Goal: Task Accomplishment & Management: Manage account settings

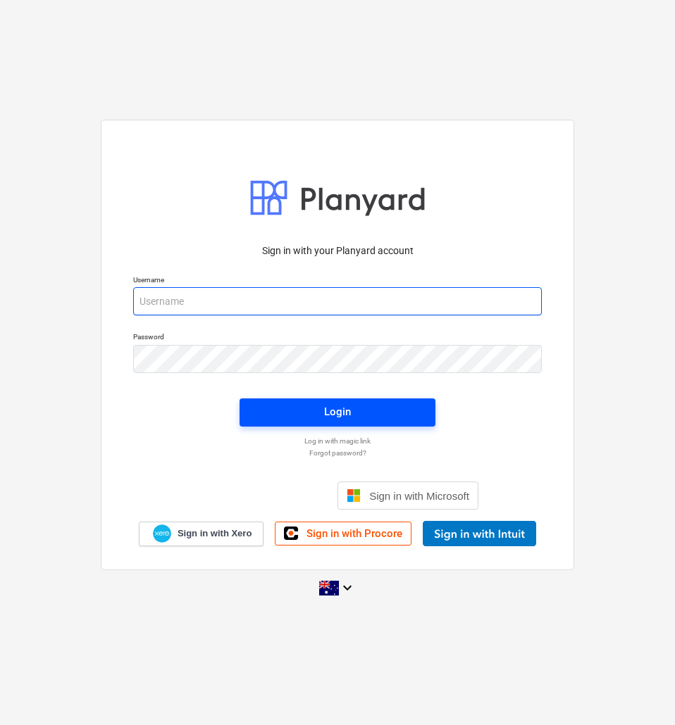
type input "[PERSON_NAME][EMAIL_ADDRESS][DOMAIN_NAME]"
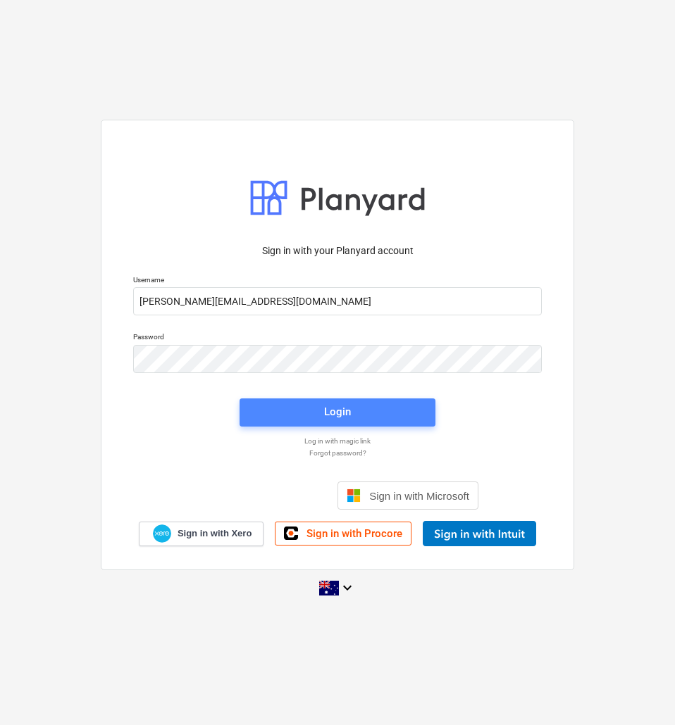
click at [348, 418] on div "Login" at bounding box center [337, 412] width 27 height 18
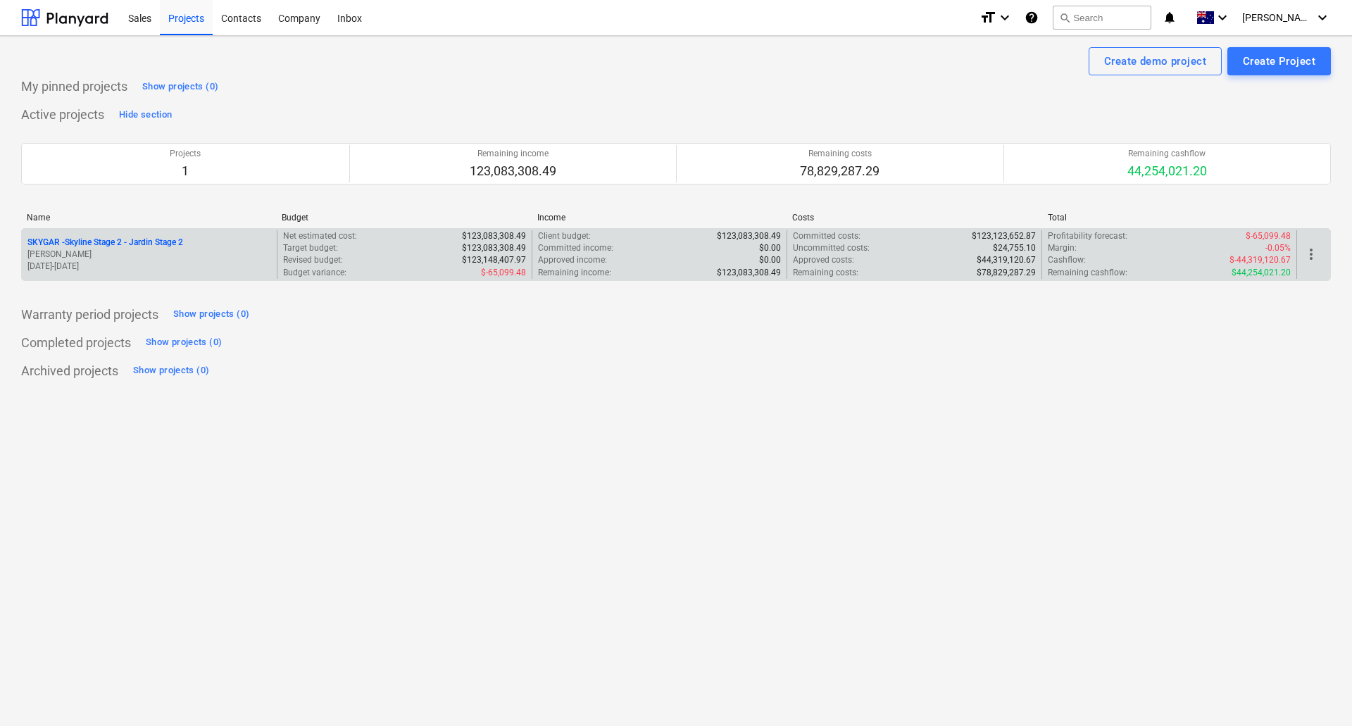
click at [155, 243] on p "SKYGAR - Skyline Stage 2 - Jardin Stage 2" at bounding box center [105, 243] width 156 height 12
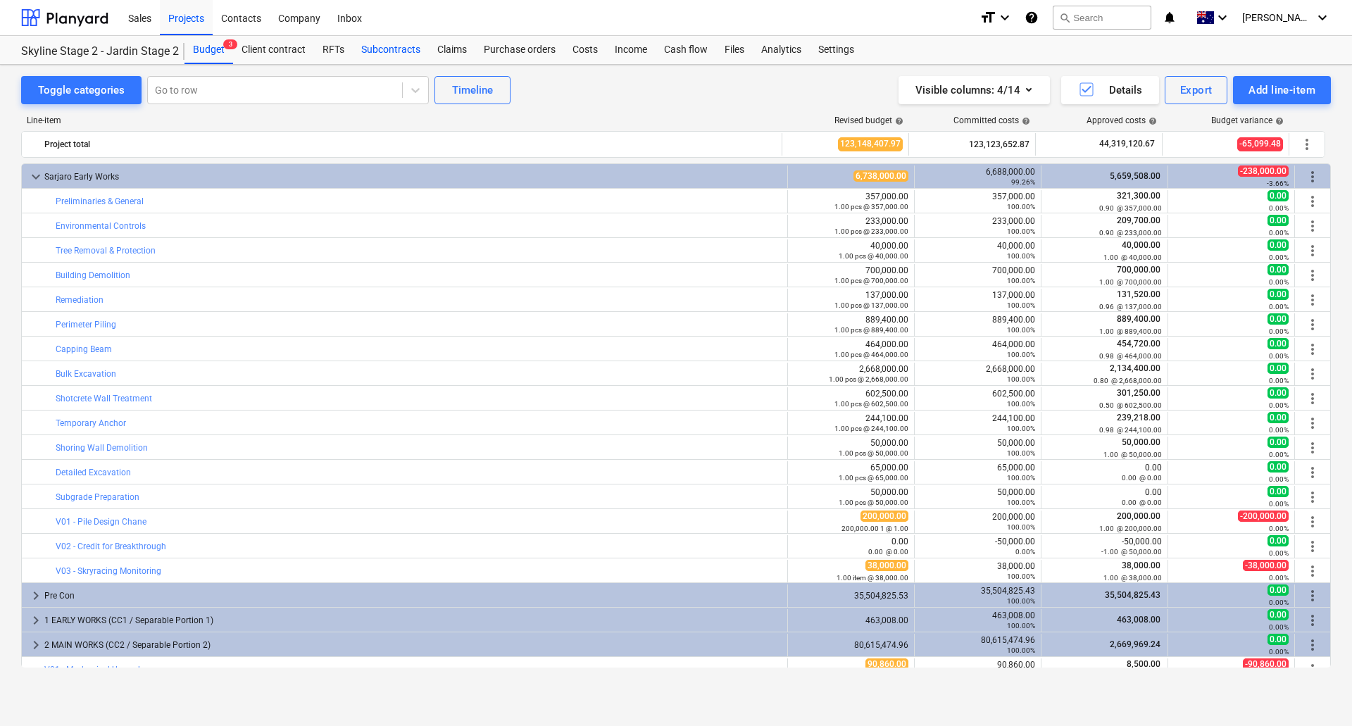
click at [415, 54] on div "Subcontracts" at bounding box center [391, 50] width 76 height 28
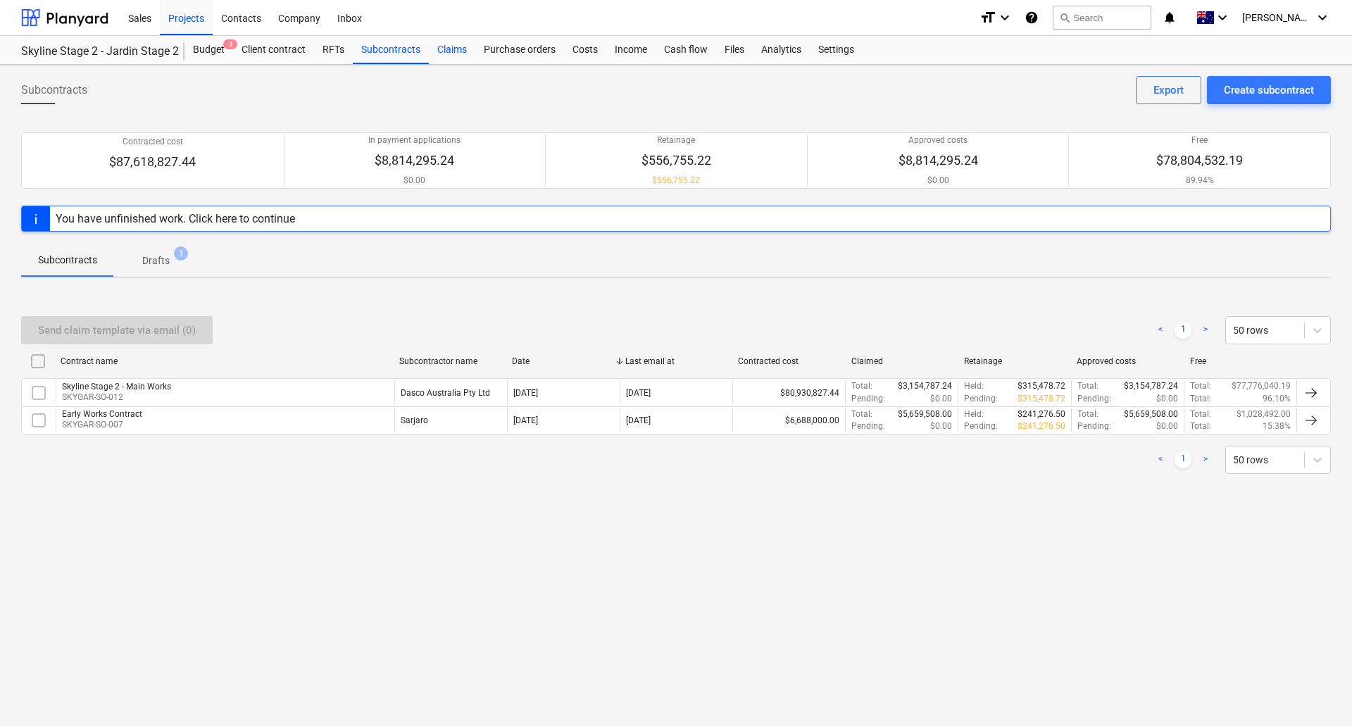
click at [415, 48] on div "Claims" at bounding box center [452, 50] width 46 height 28
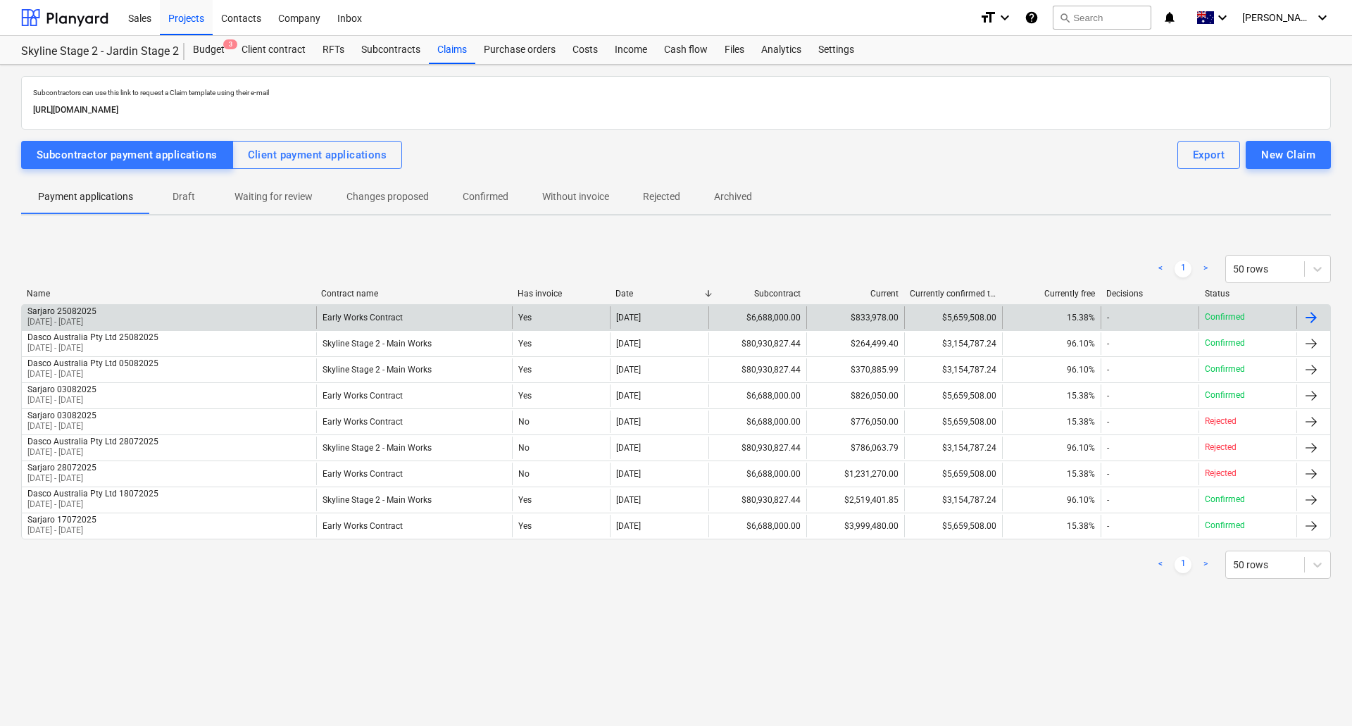
click at [415, 322] on div at bounding box center [1311, 317] width 17 height 17
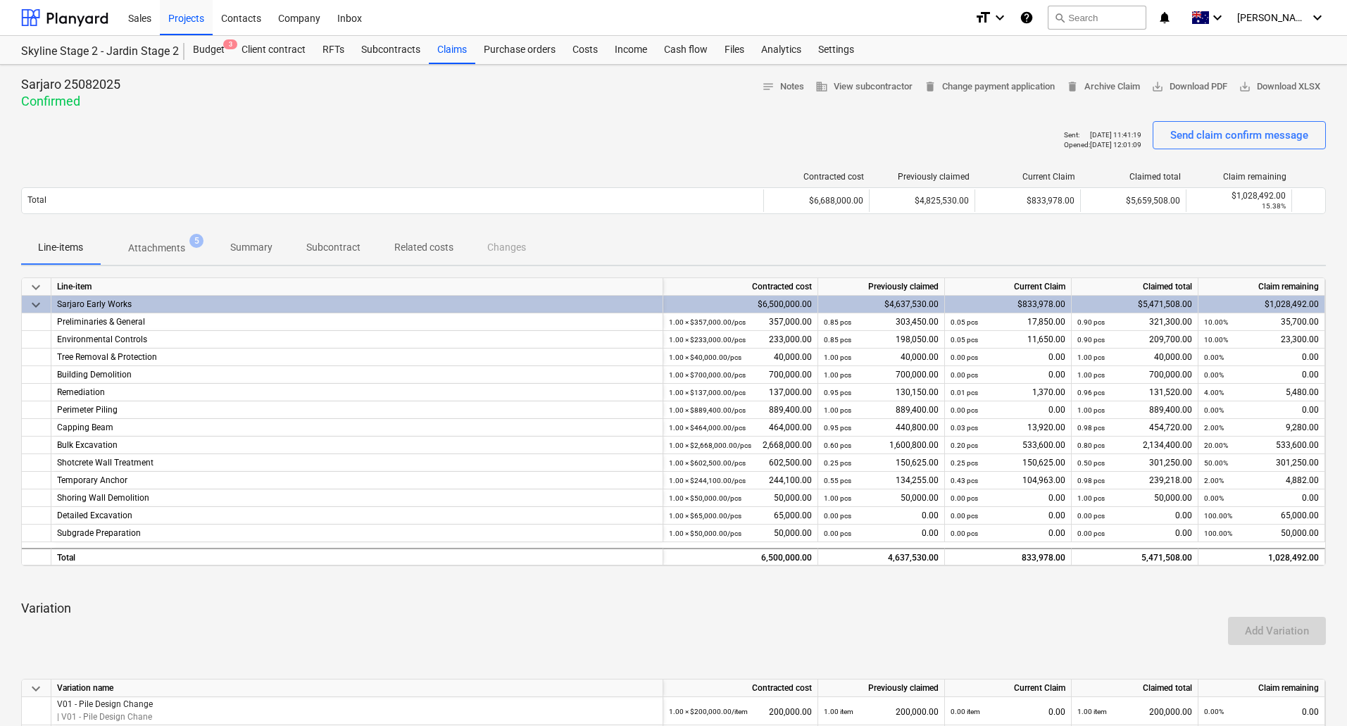
click at [278, 243] on span "Summary" at bounding box center [251, 247] width 76 height 23
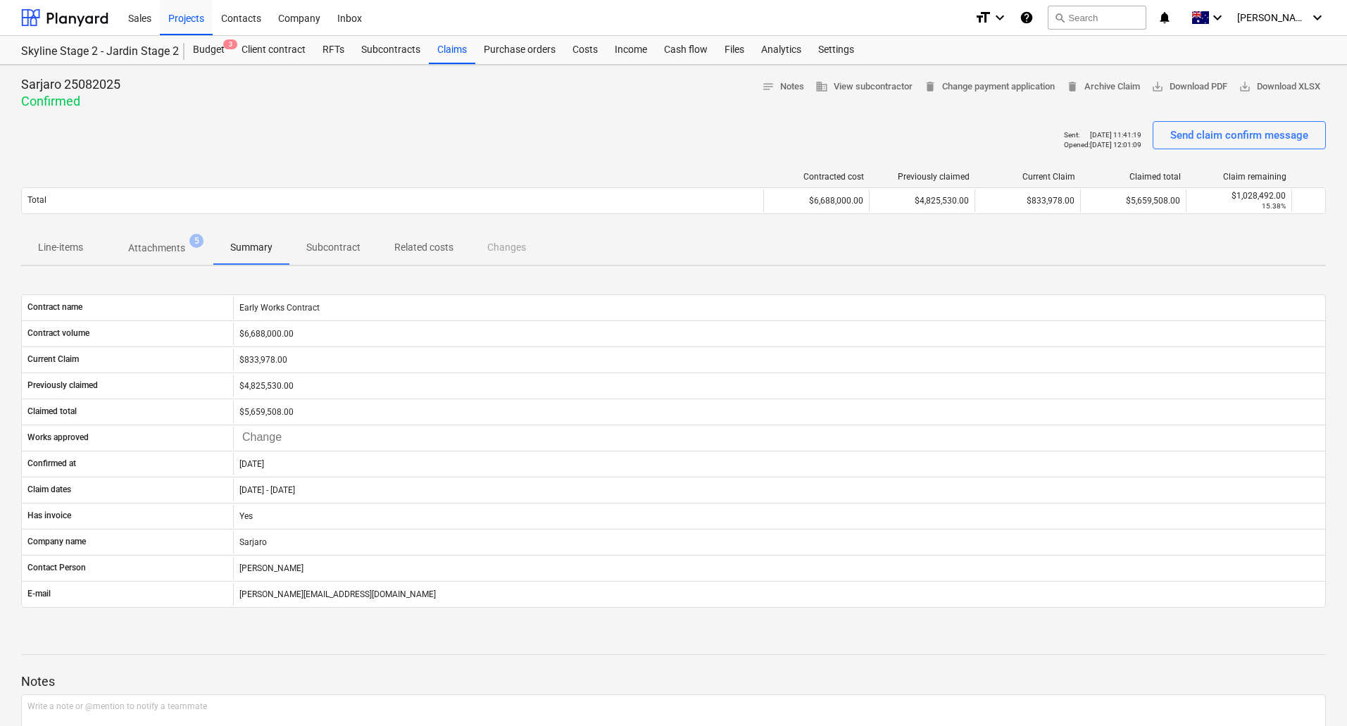
click at [415, 246] on p "Related costs" at bounding box center [423, 247] width 59 height 15
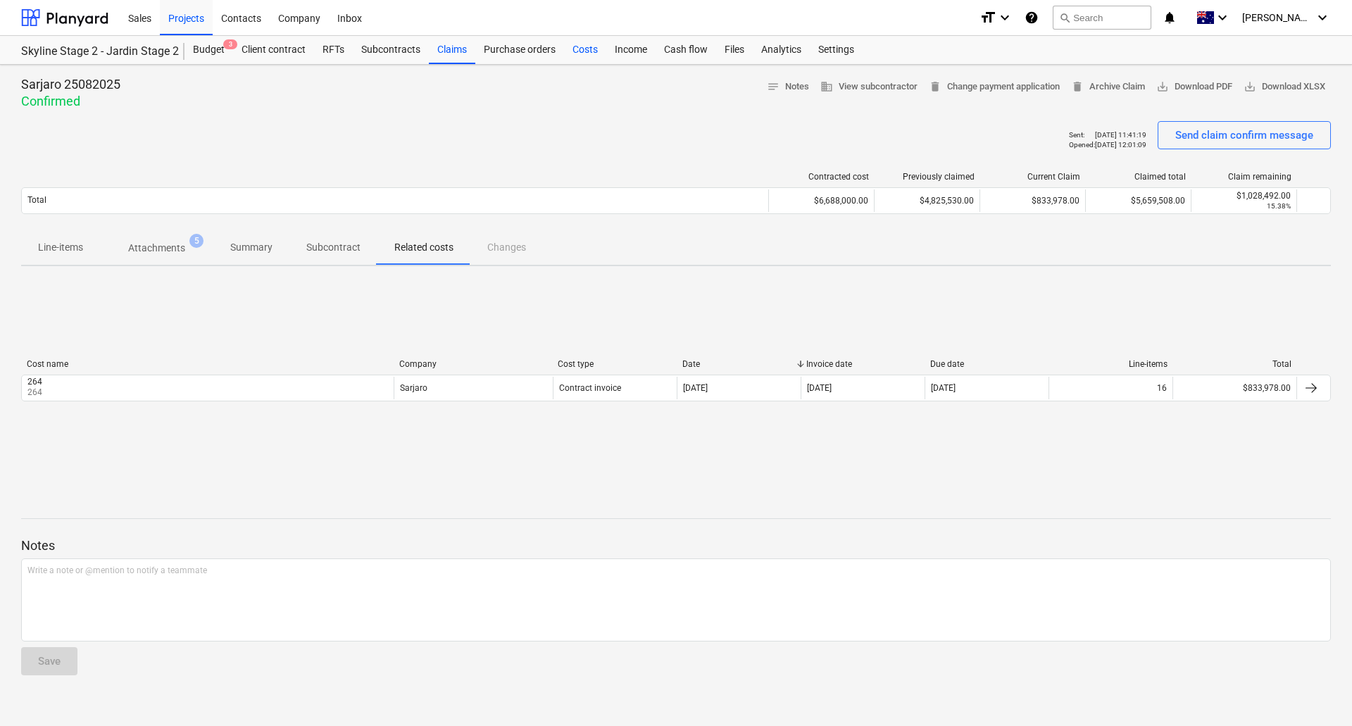
click at [415, 54] on div "Costs" at bounding box center [585, 50] width 42 height 28
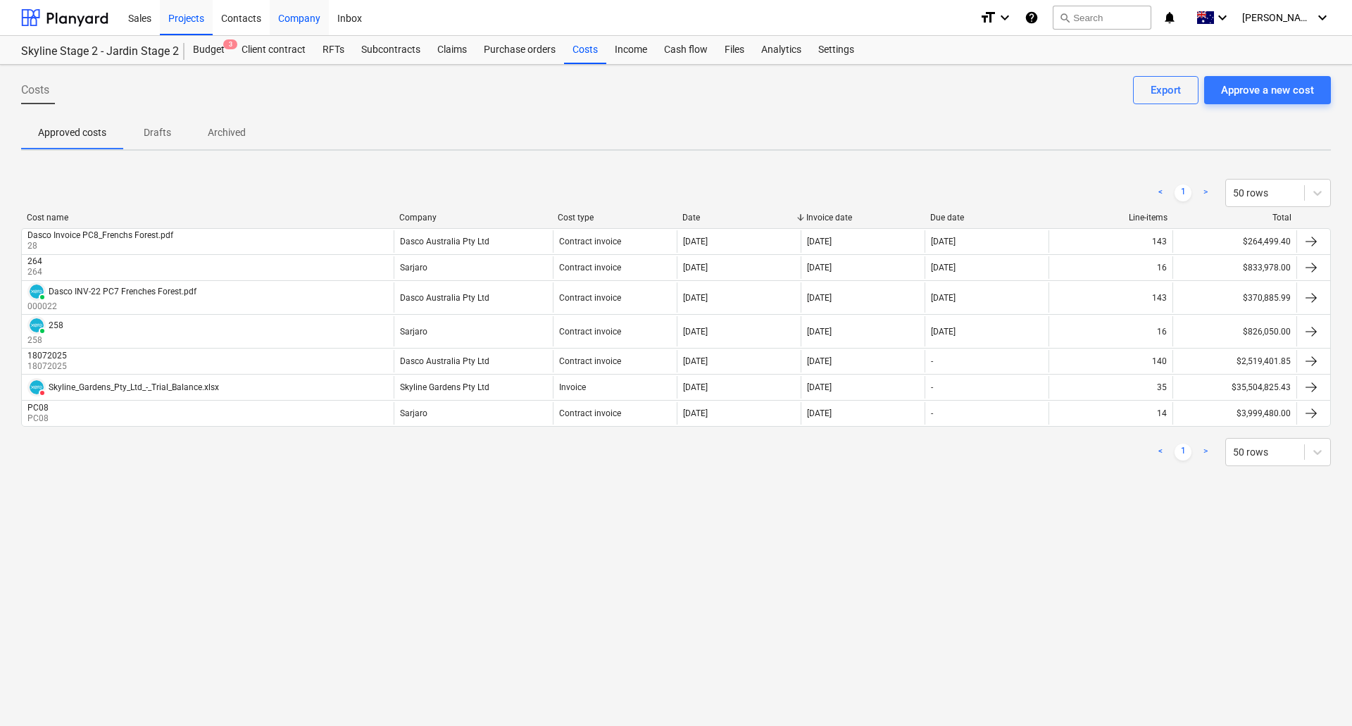
click at [287, 13] on div "Company" at bounding box center [299, 17] width 59 height 36
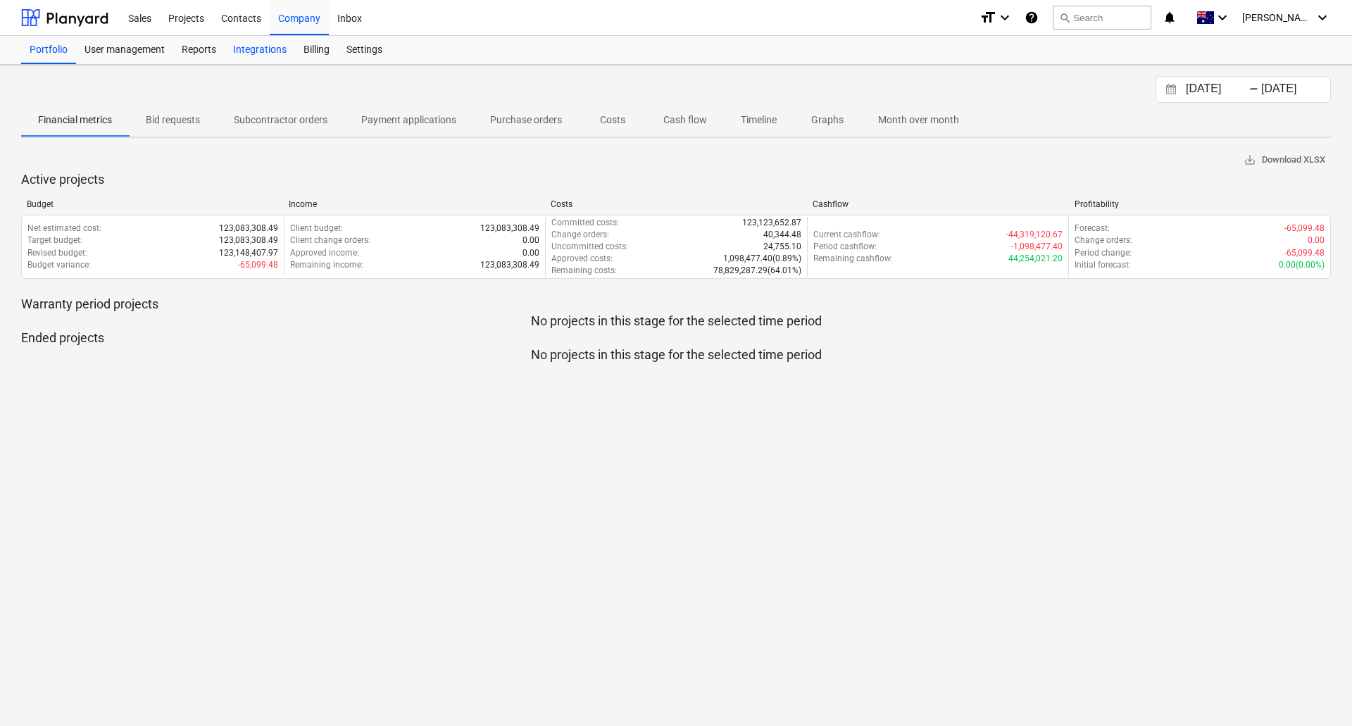
click at [271, 51] on div "Integrations" at bounding box center [260, 50] width 70 height 28
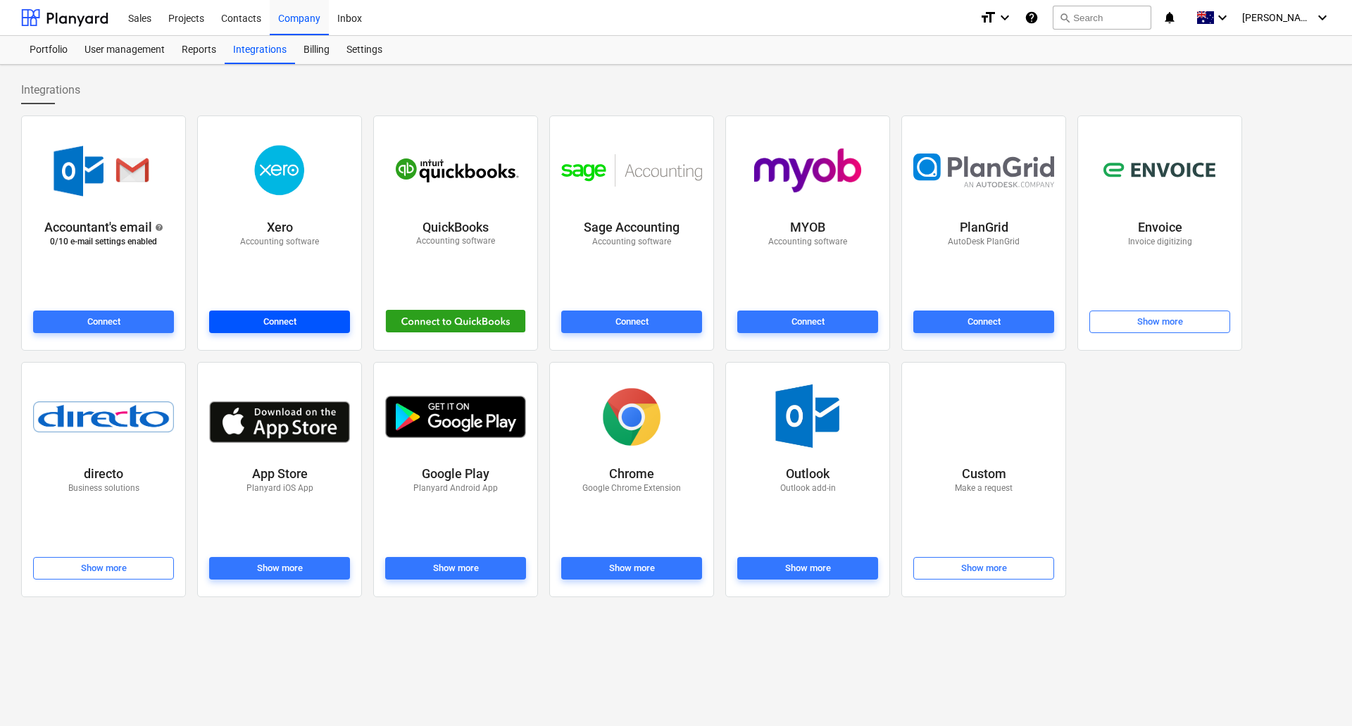
click at [318, 327] on span "Connect" at bounding box center [280, 322] width 130 height 16
click at [415, 20] on span "[PERSON_NAME]" at bounding box center [1277, 17] width 70 height 11
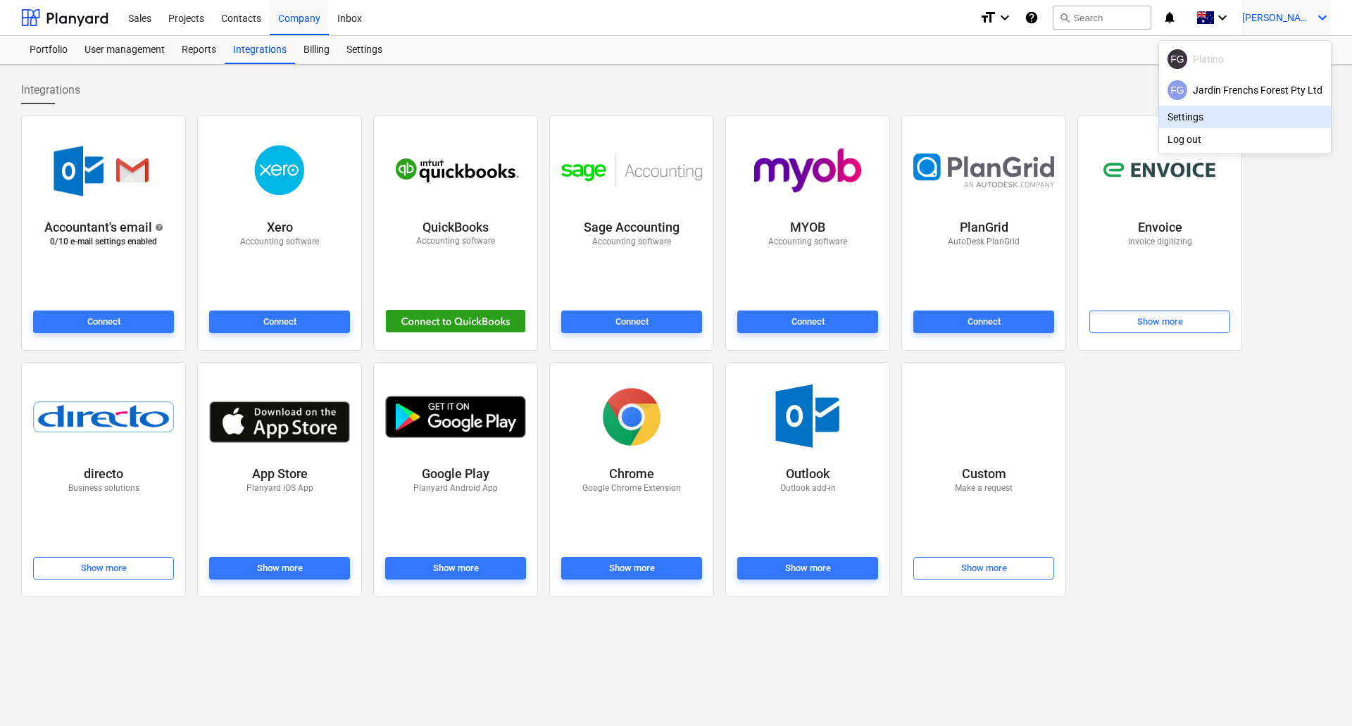
click at [415, 200] on div at bounding box center [676, 363] width 1352 height 726
click at [206, 20] on div "Projects" at bounding box center [186, 17] width 53 height 36
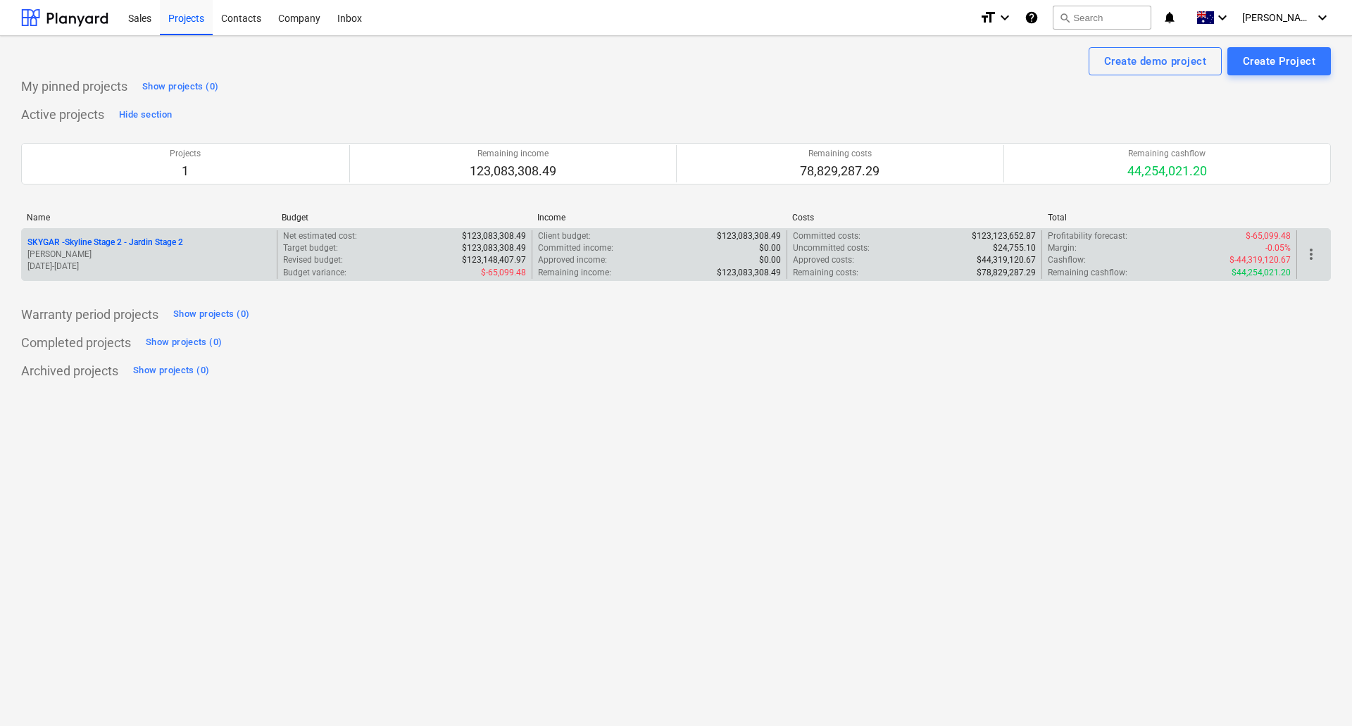
click at [154, 242] on p "SKYGAR - Skyline Stage 2 - Jardin Stage 2" at bounding box center [105, 243] width 156 height 12
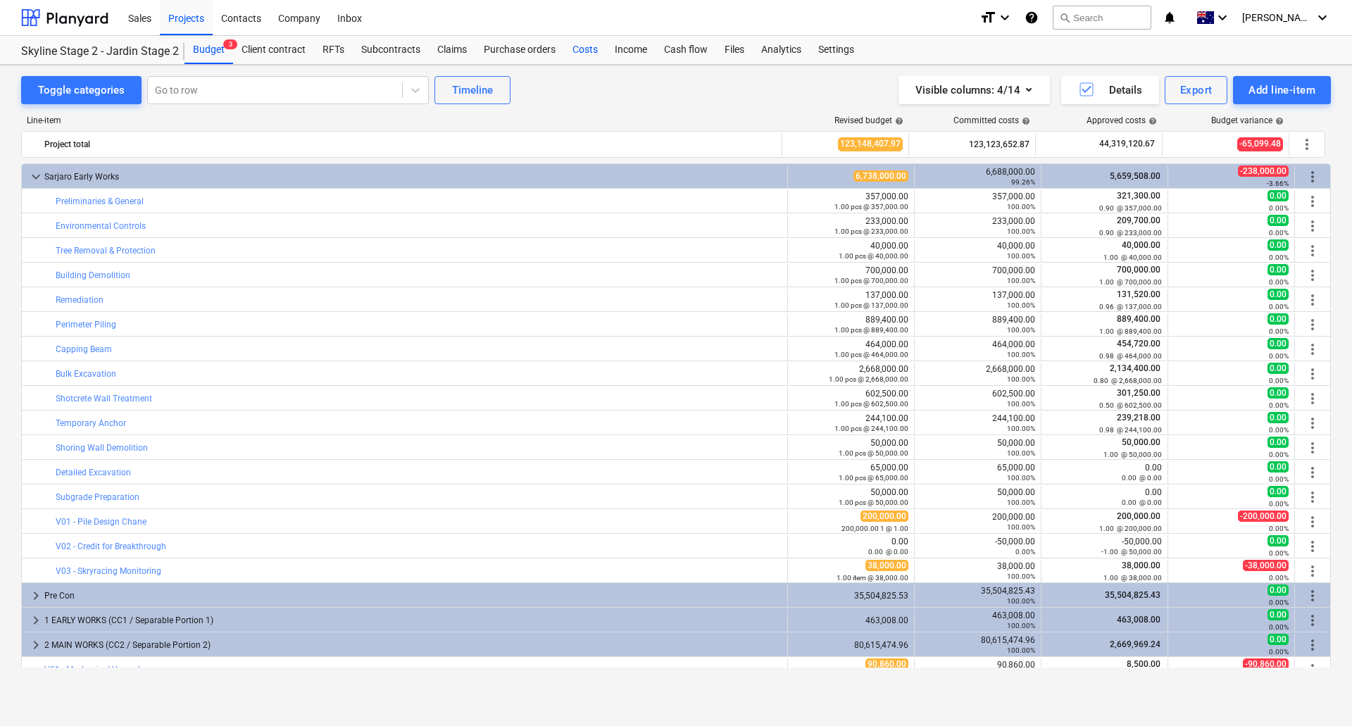
click at [583, 48] on div "Costs" at bounding box center [585, 50] width 42 height 28
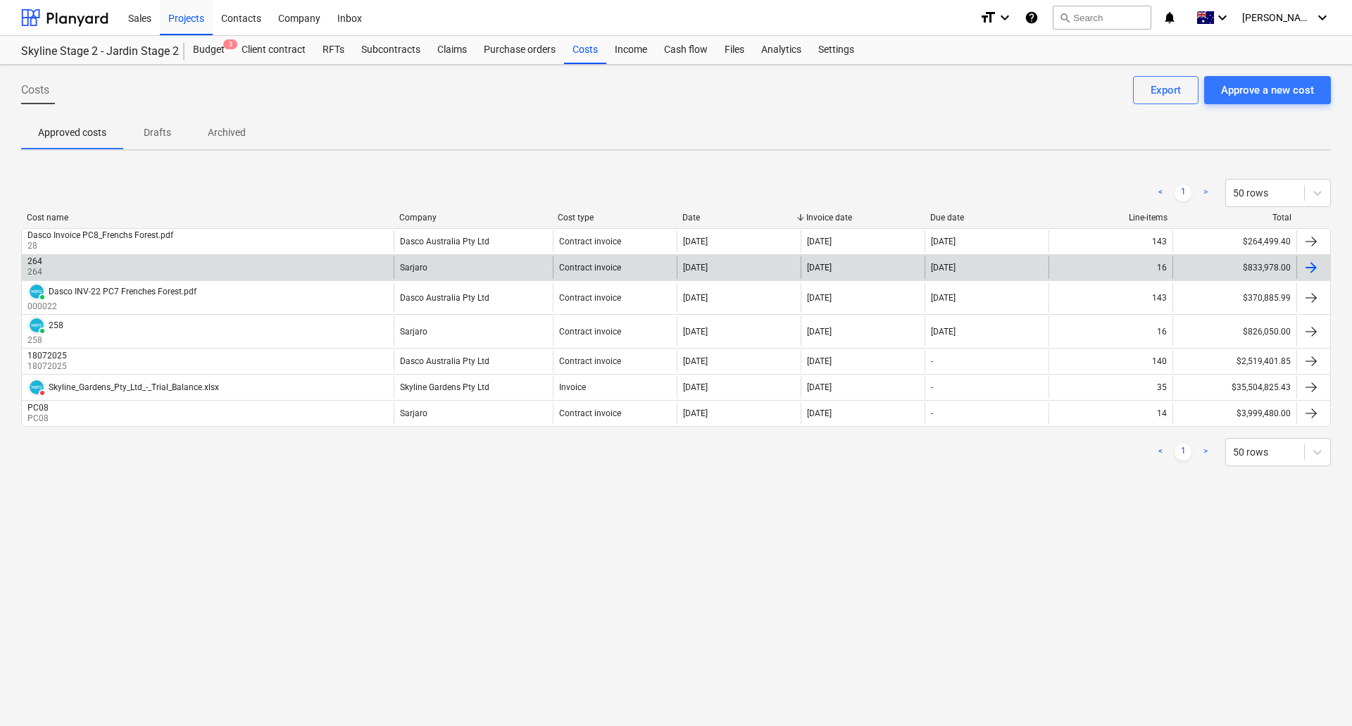
click at [1307, 268] on div at bounding box center [1311, 267] width 17 height 17
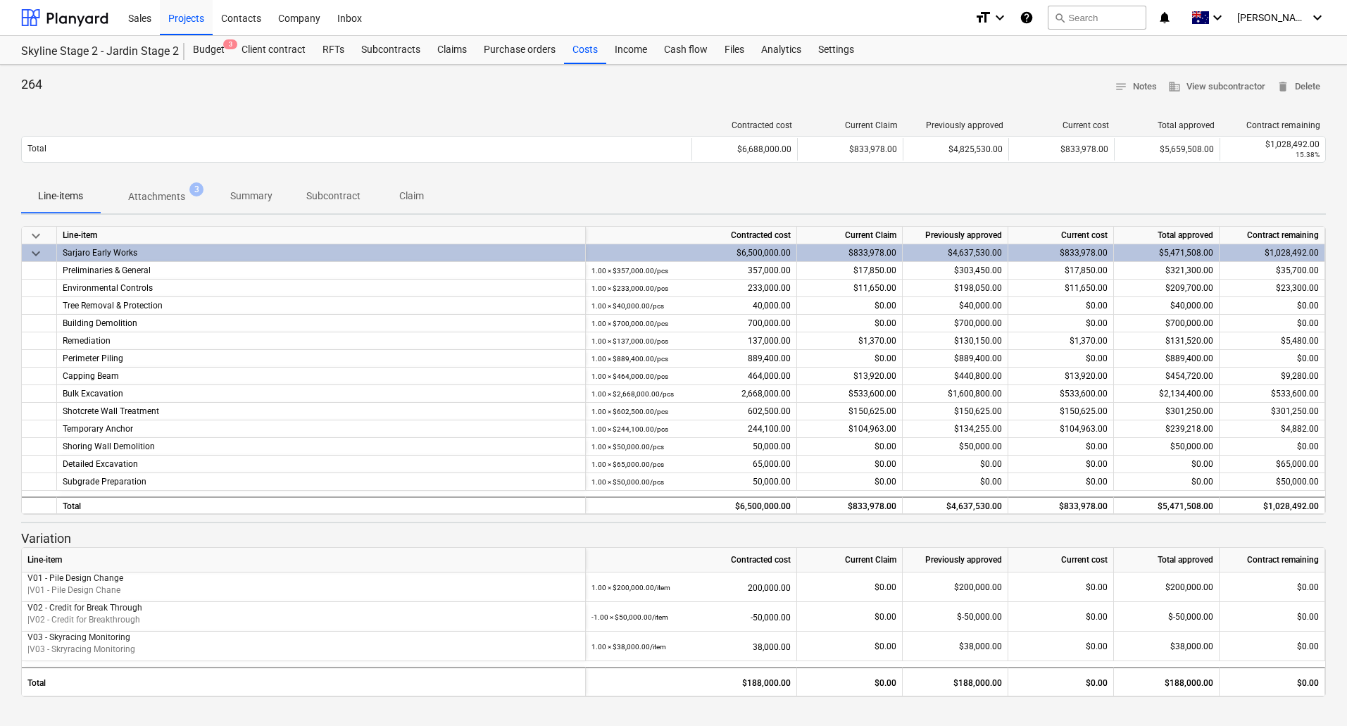
click at [415, 191] on p "Claim" at bounding box center [411, 196] width 34 height 15
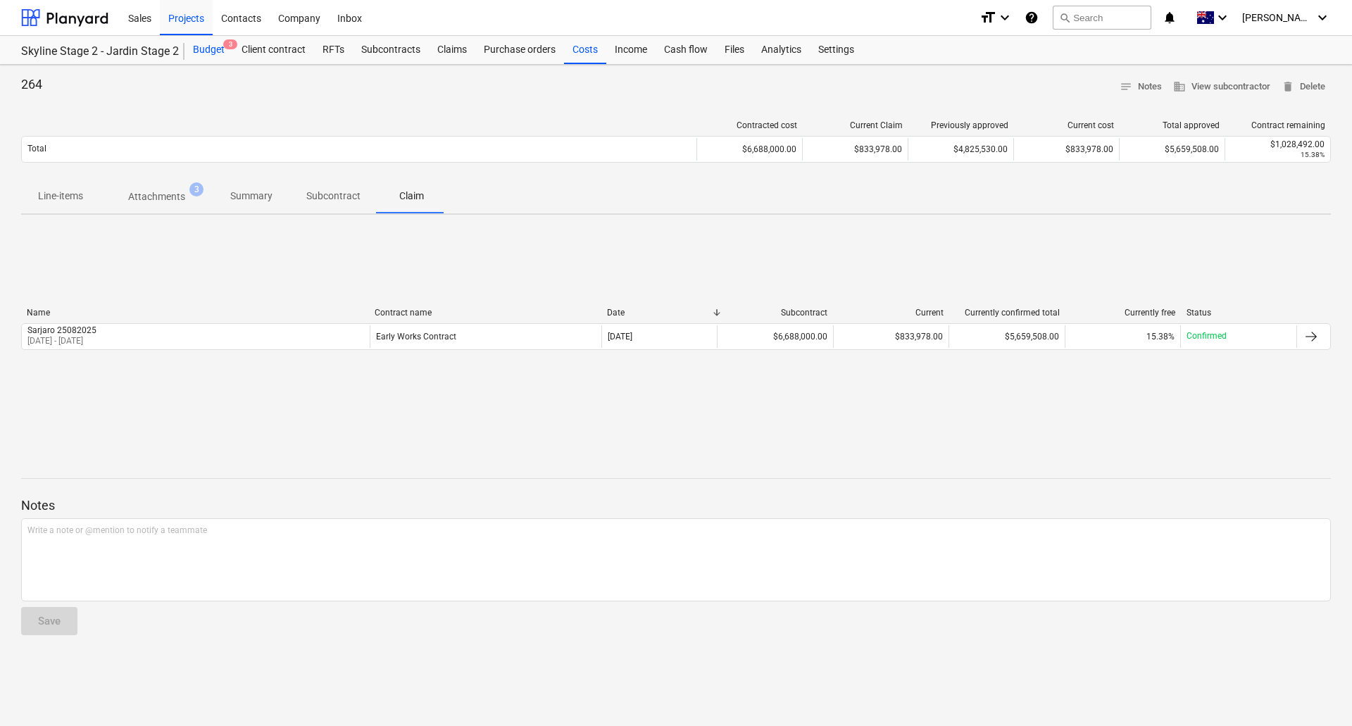
click at [215, 49] on div "Budget 3" at bounding box center [208, 50] width 49 height 28
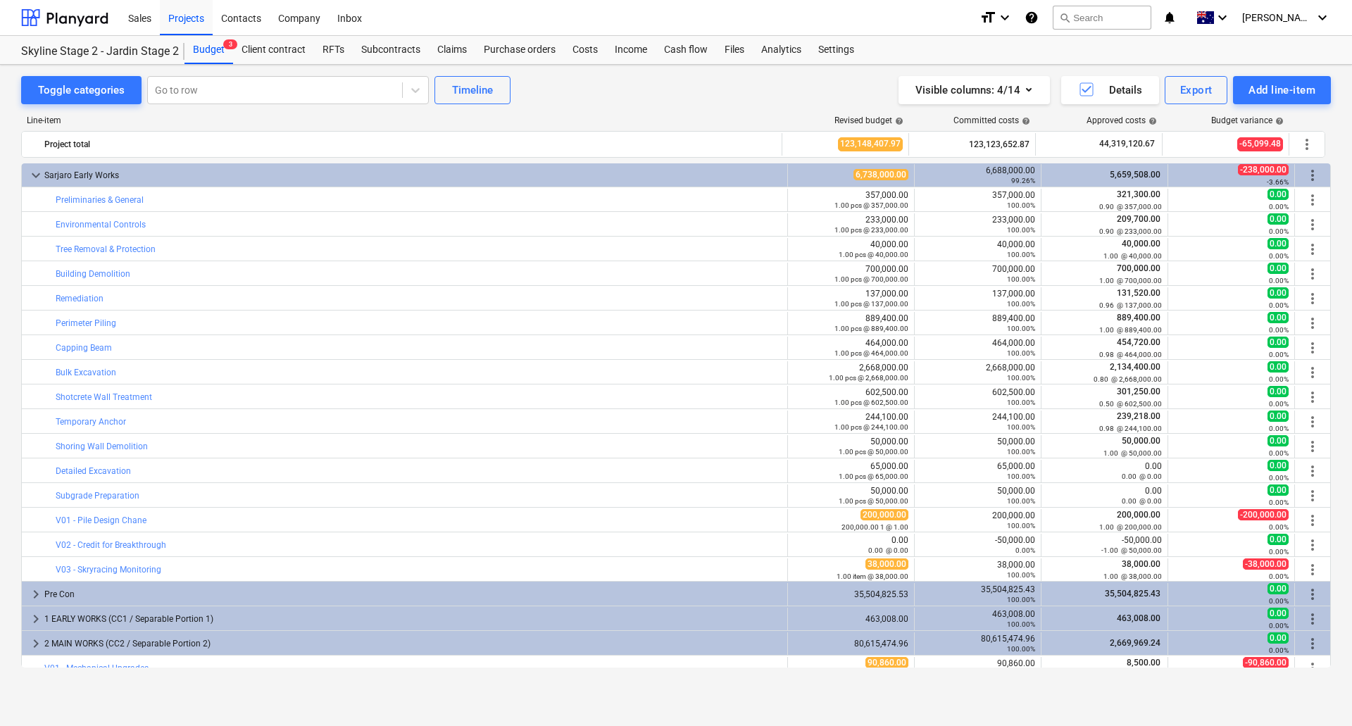
scroll to position [211, 0]
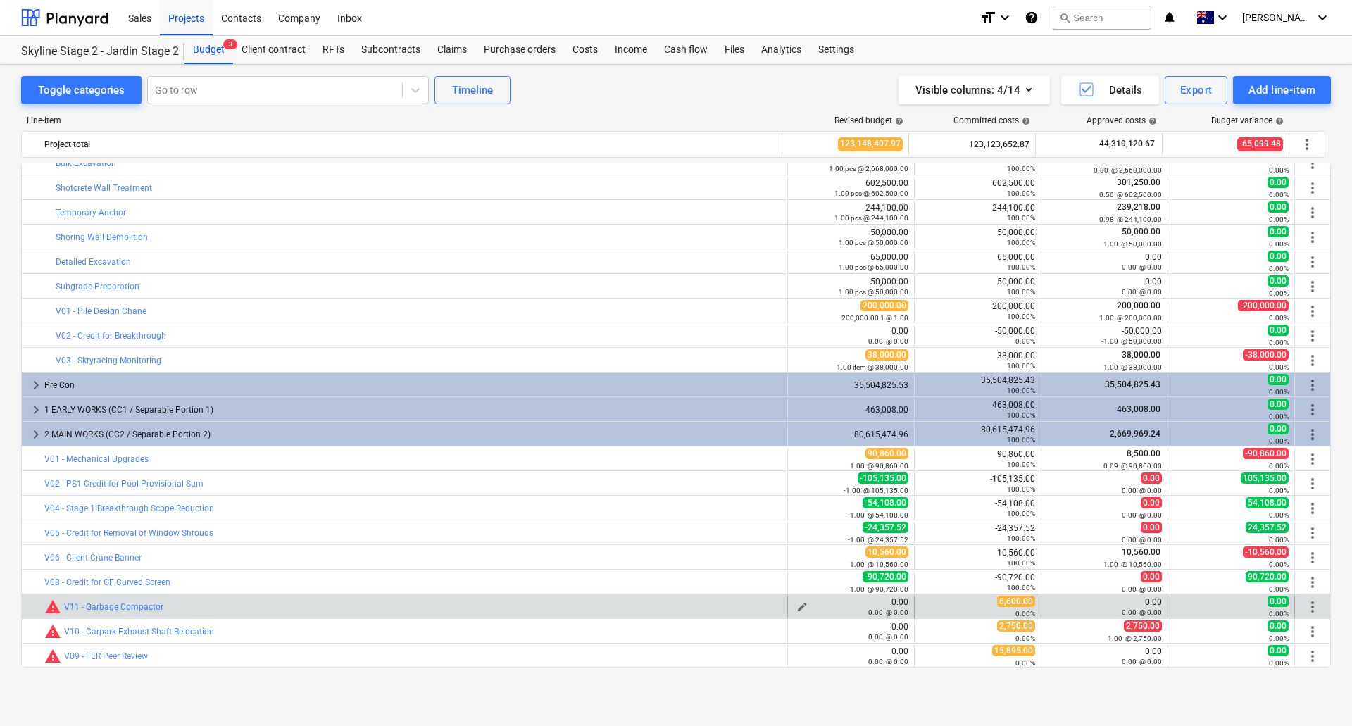
click at [892, 606] on div "0.00 0.00 @ 0.00" at bounding box center [851, 607] width 115 height 20
click at [896, 600] on div "0.00 0.00 @ 0.00" at bounding box center [851, 607] width 115 height 20
click at [798, 604] on span "edit" at bounding box center [801, 606] width 11 height 11
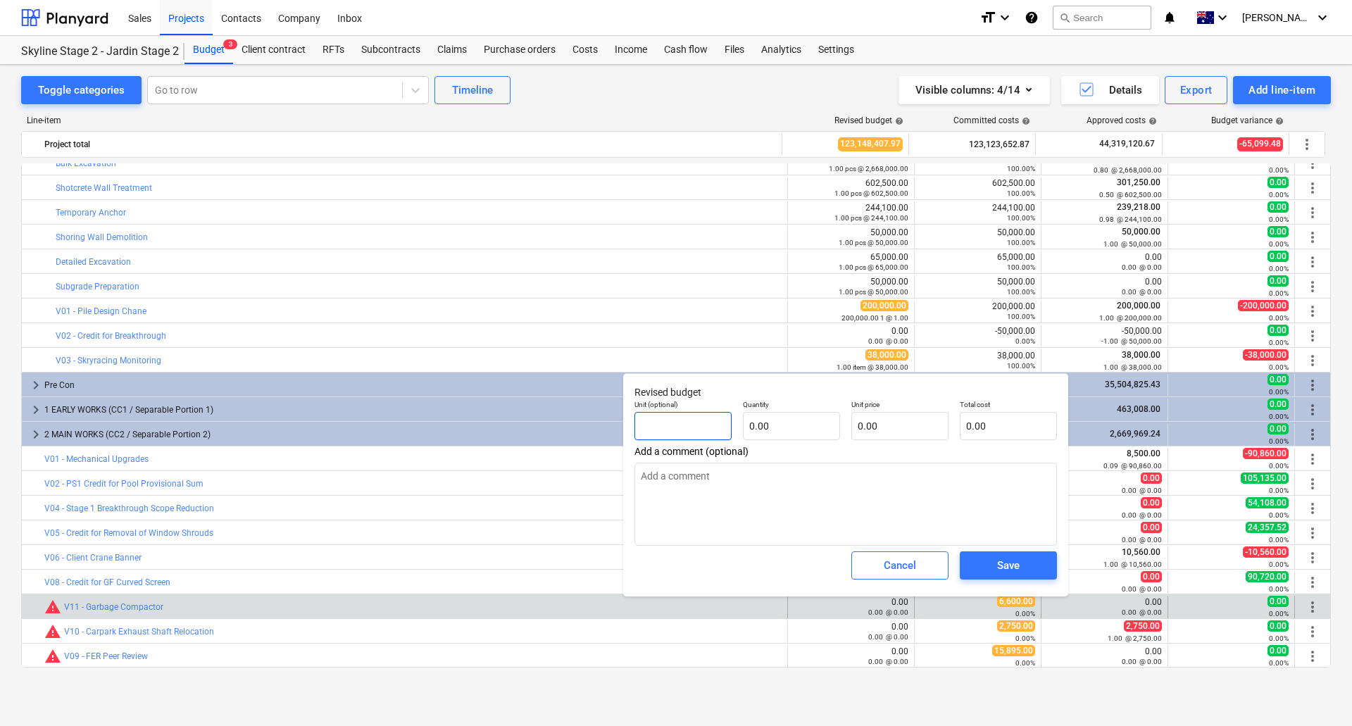
click at [716, 423] on input "text" at bounding box center [682, 426] width 97 height 28
type textarea "x"
click at [918, 565] on span "Cancel" at bounding box center [900, 565] width 62 height 18
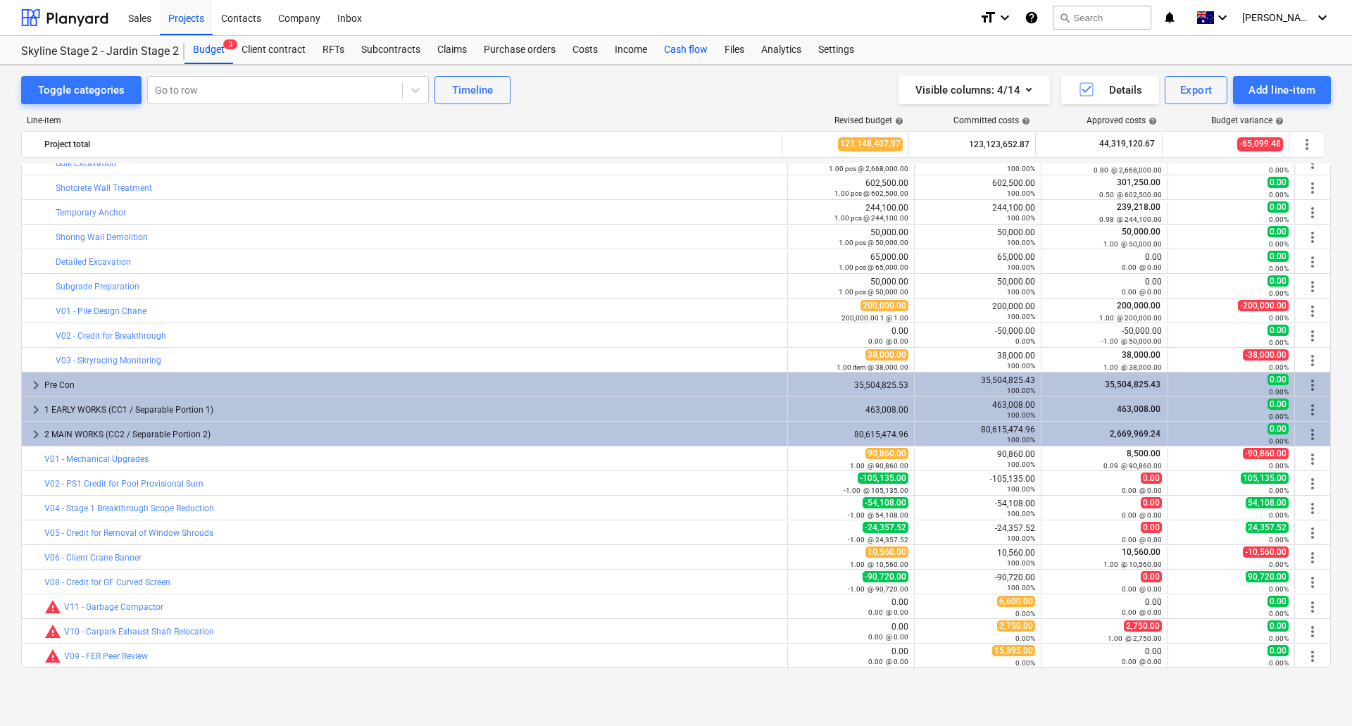
click at [699, 54] on div "Cash flow" at bounding box center [686, 50] width 61 height 28
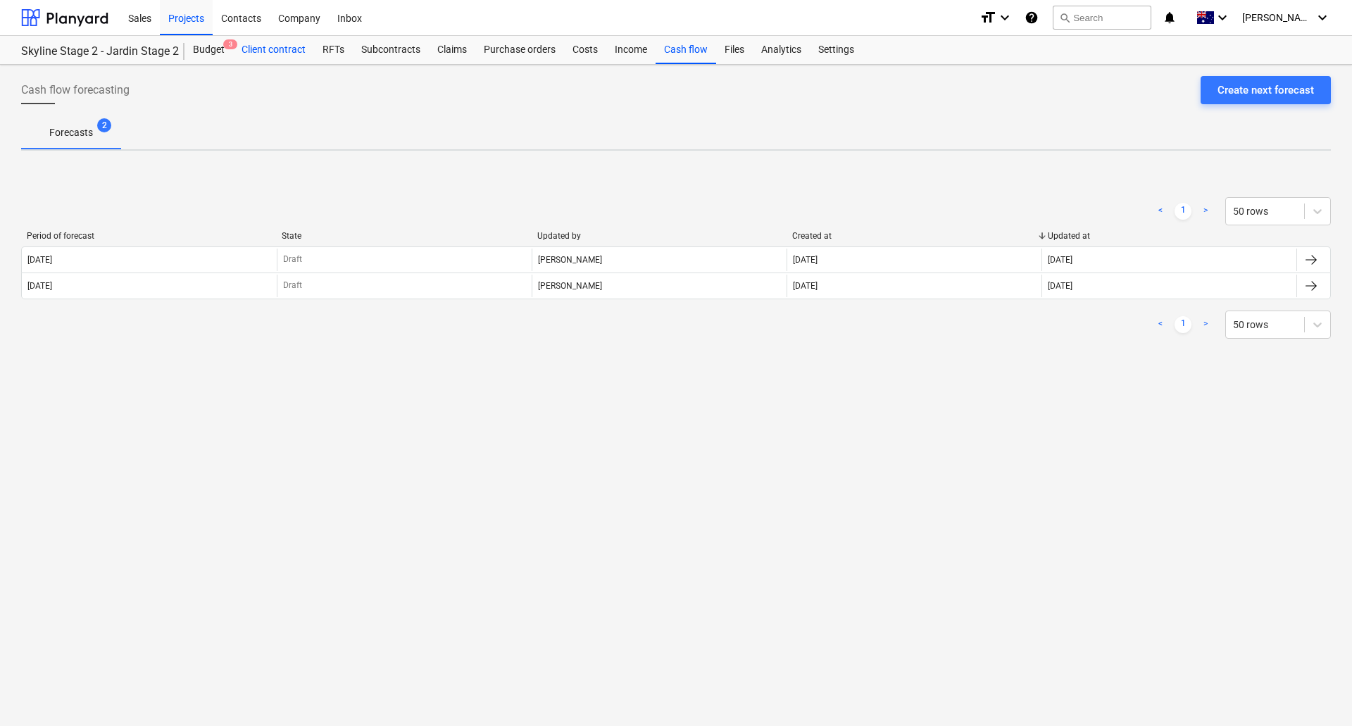
click at [301, 51] on div "Client contract" at bounding box center [273, 50] width 81 height 28
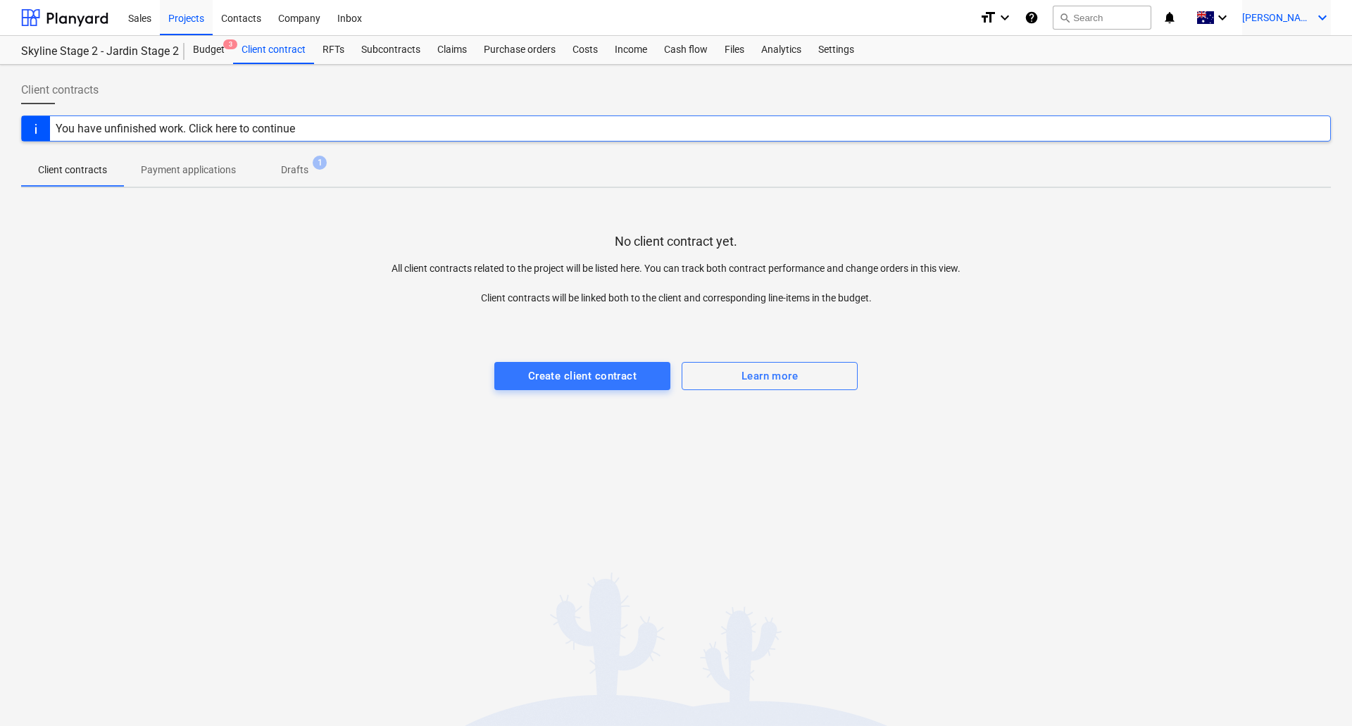
click at [1302, 24] on div "F. Gershberg keyboard_arrow_down" at bounding box center [1286, 17] width 89 height 35
click at [1282, 64] on div "FG Platino" at bounding box center [1245, 59] width 155 height 20
click at [1051, 256] on div at bounding box center [676, 363] width 1352 height 726
click at [1285, 24] on div "F. Gershberg keyboard_arrow_down" at bounding box center [1286, 17] width 89 height 35
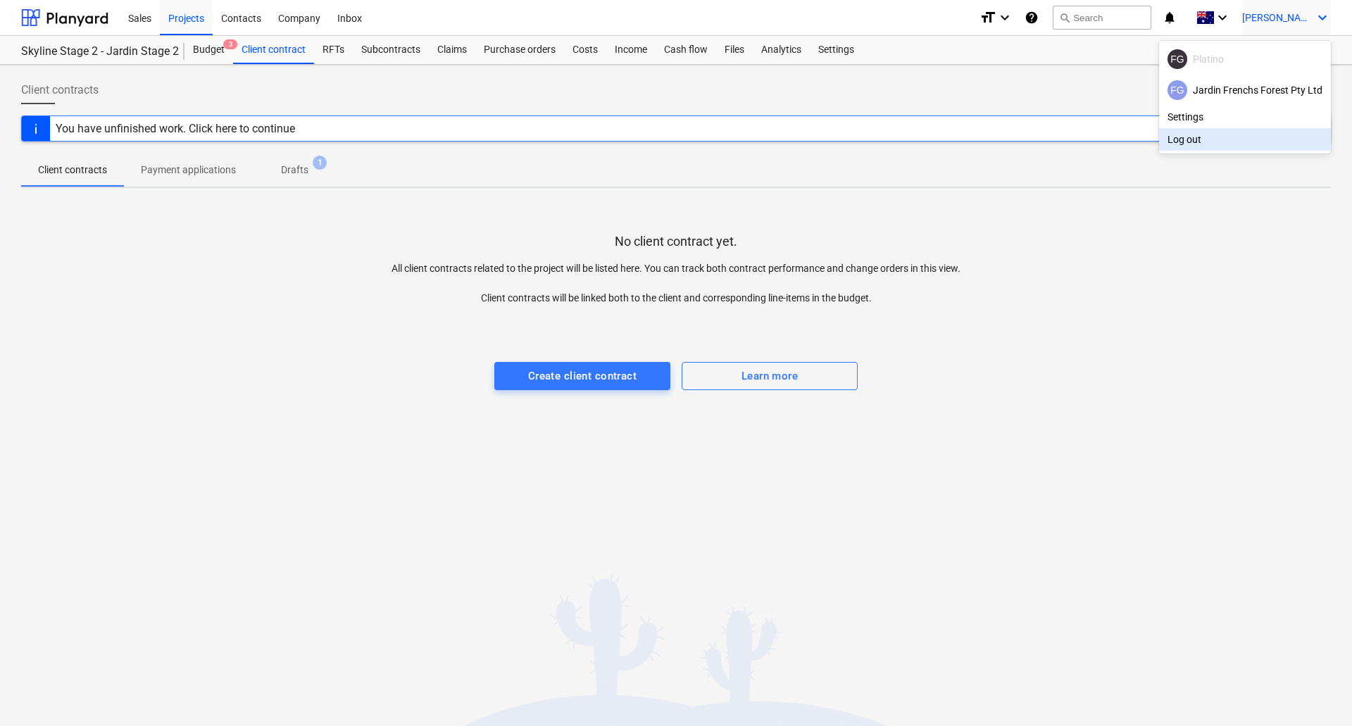
click at [1165, 200] on div at bounding box center [676, 363] width 1352 height 726
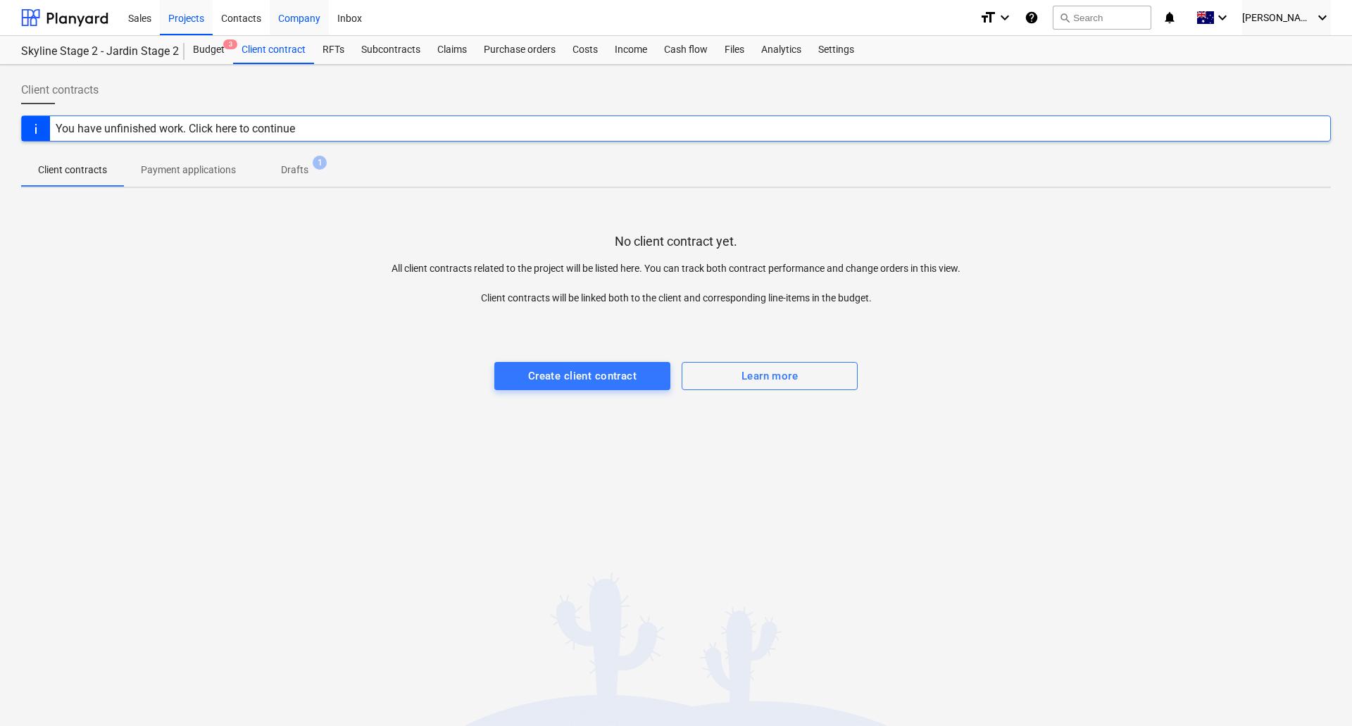
click at [286, 22] on div "Company" at bounding box center [299, 17] width 59 height 36
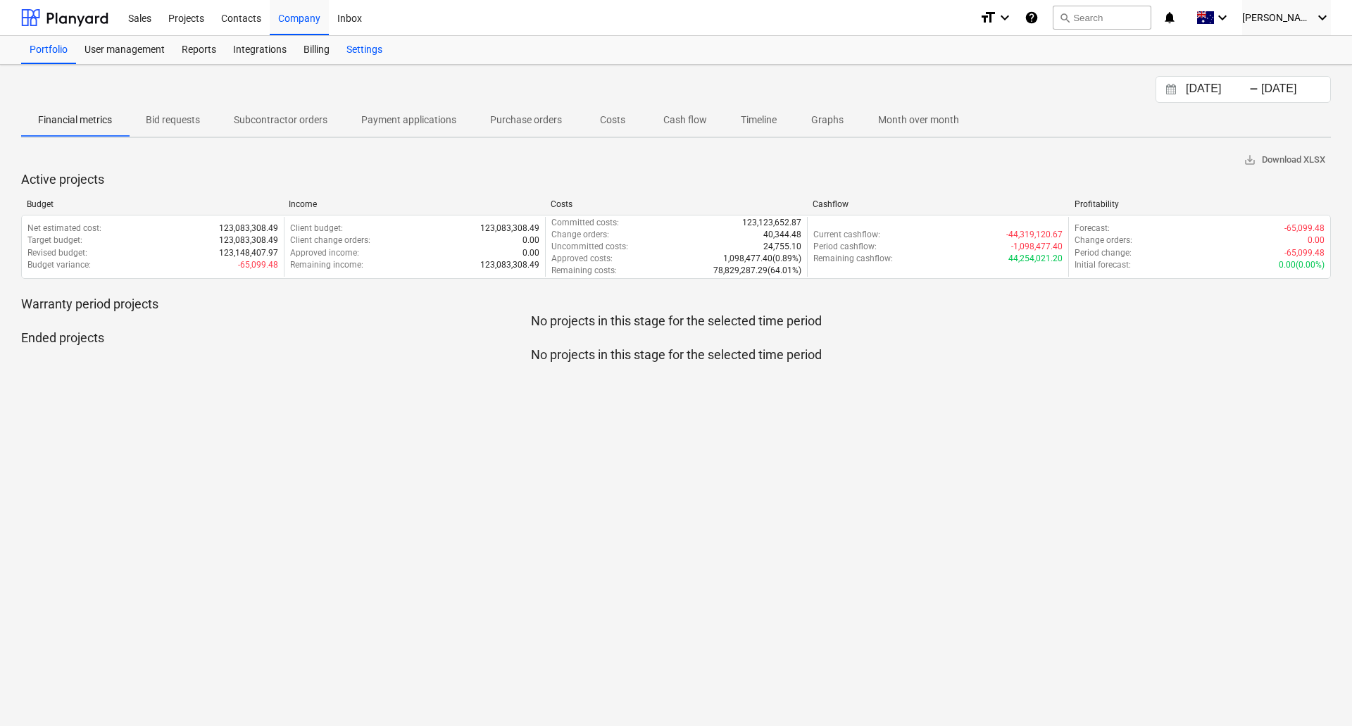
click at [365, 48] on div "Settings" at bounding box center [364, 50] width 53 height 28
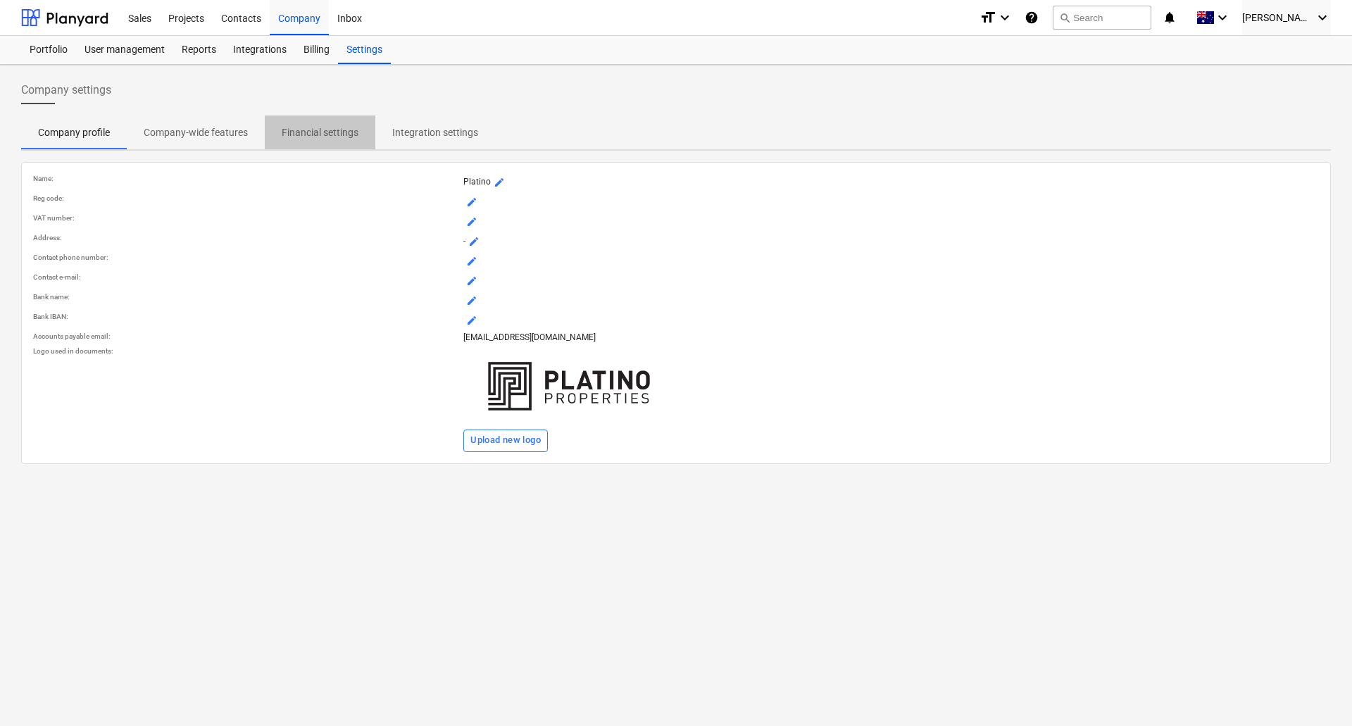
click at [337, 132] on p "Financial settings" at bounding box center [320, 132] width 77 height 15
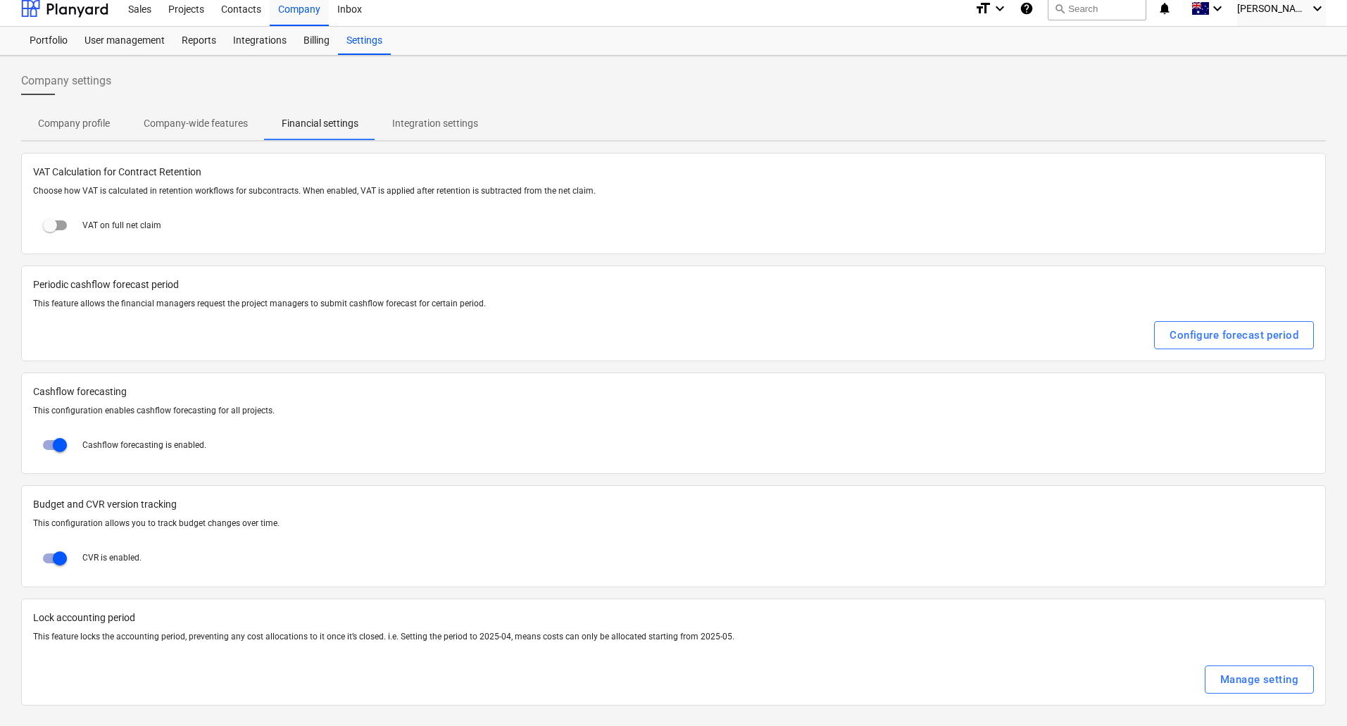
scroll to position [11, 0]
click at [49, 223] on input "checkbox" at bounding box center [50, 223] width 34 height 34
checkbox input "true"
